Goal: Find specific page/section: Find specific page/section

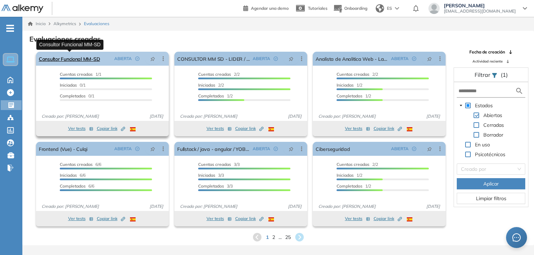
click at [77, 57] on link "Consultor Funcional MM-SD" at bounding box center [69, 59] width 61 height 14
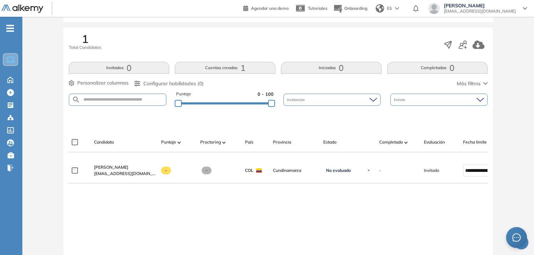
scroll to position [104, 0]
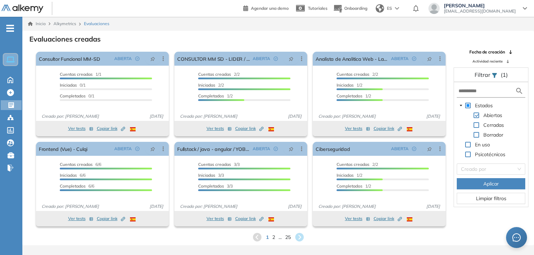
click at [467, 85] on form at bounding box center [491, 91] width 69 height 13
click at [469, 88] on input "text" at bounding box center [487, 90] width 57 height 7
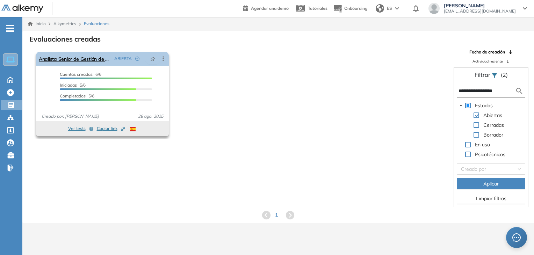
type input "**********"
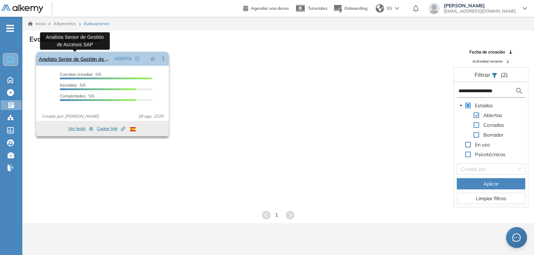
click at [96, 58] on link "Analista Senior de Gestión de Accesos SAP" at bounding box center [75, 59] width 73 height 14
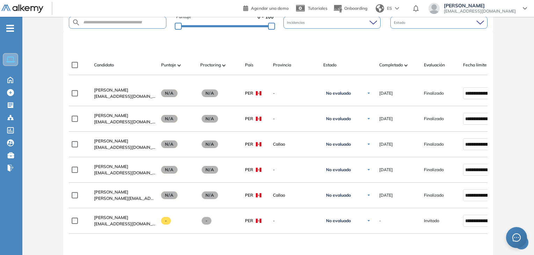
scroll to position [183, 0]
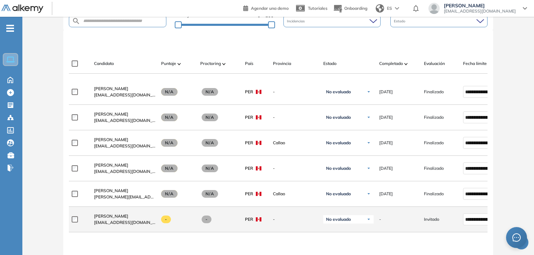
click at [103, 215] on div "[PERSON_NAME] [EMAIL_ADDRESS][DOMAIN_NAME]" at bounding box center [121, 220] width 67 height 24
click at [105, 219] on span "[PERSON_NAME]" at bounding box center [111, 216] width 34 height 5
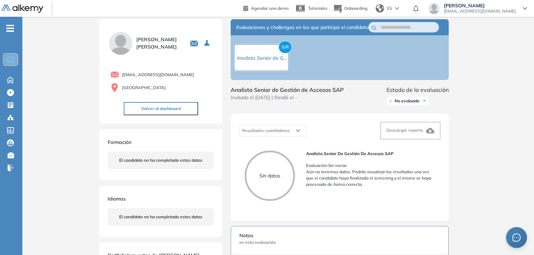
scroll to position [9, 0]
